Goal: Check status

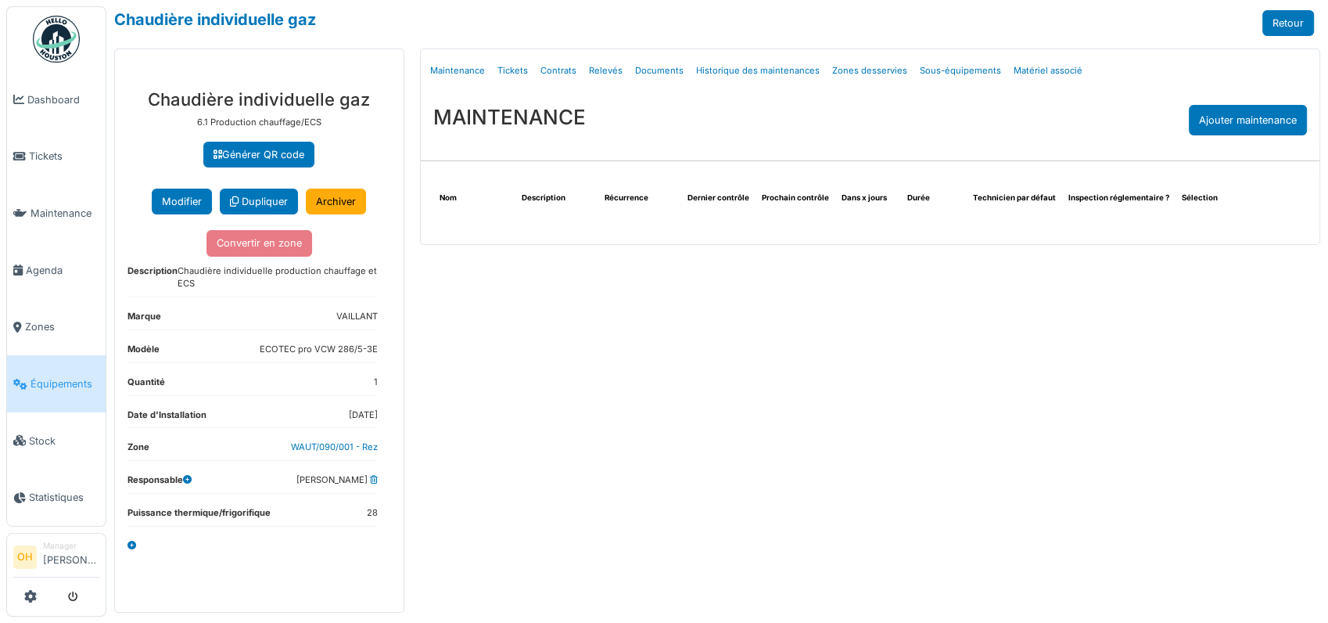
click at [60, 38] on img at bounding box center [56, 39] width 47 height 47
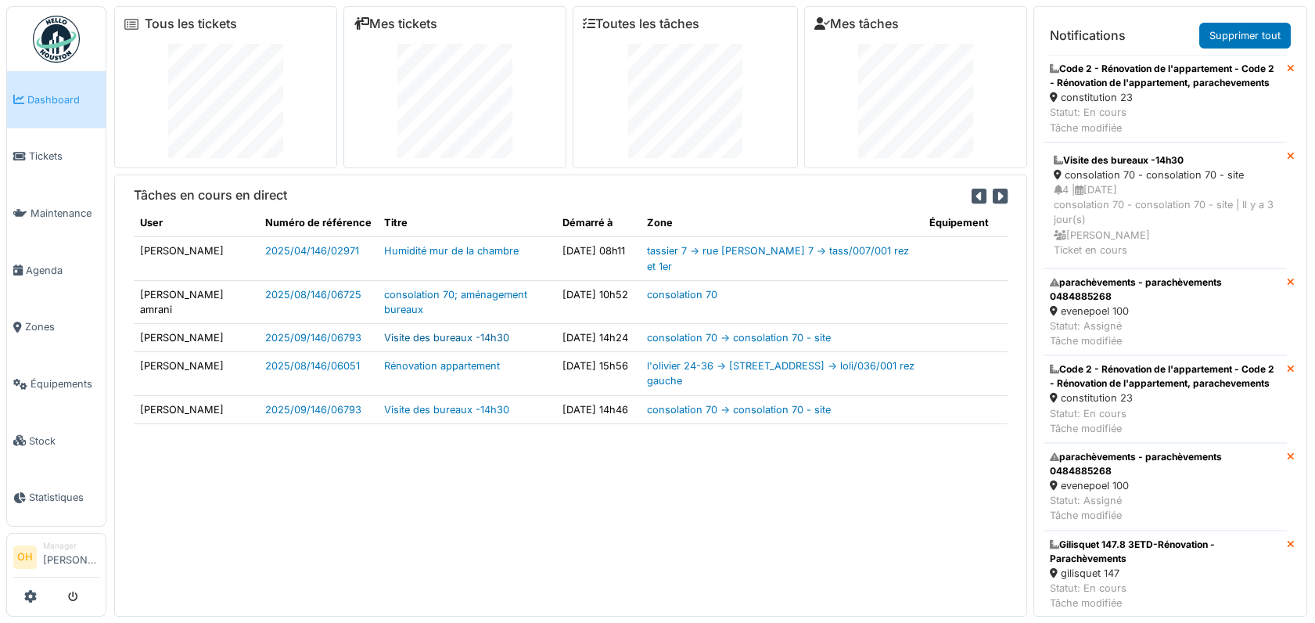
click at [396, 337] on link "Visite des bureaux -14h30" at bounding box center [446, 338] width 125 height 12
click at [48, 28] on img at bounding box center [56, 39] width 47 height 47
